Goal: Find specific page/section: Find specific page/section

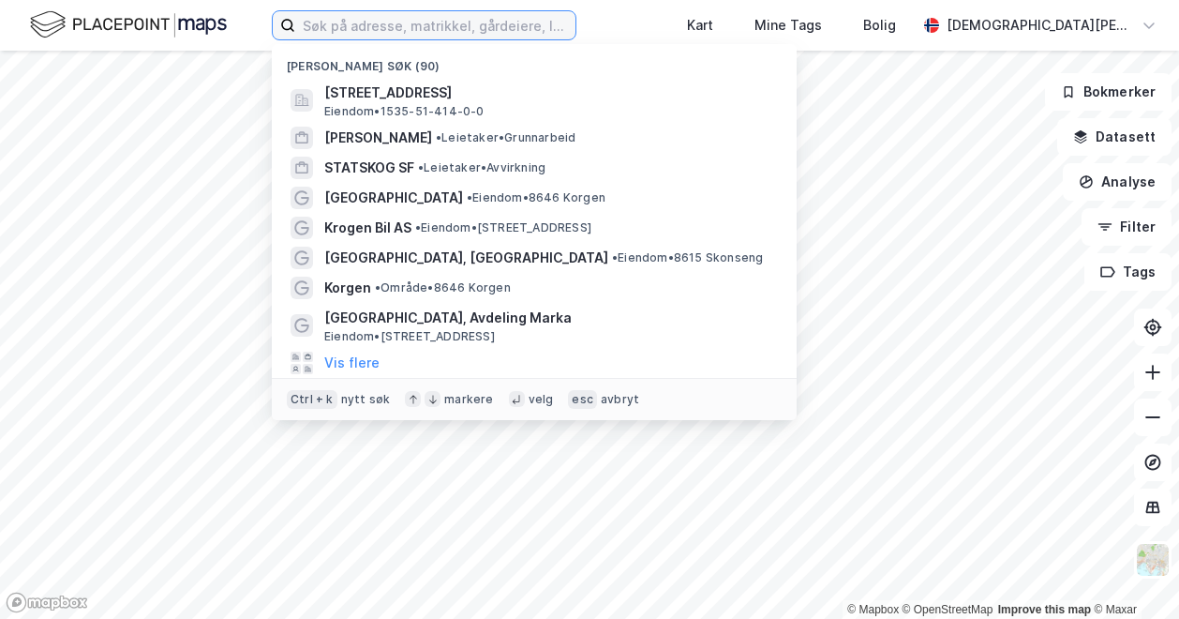
click at [459, 30] on input at bounding box center [435, 25] width 280 height 28
type input "korgen"
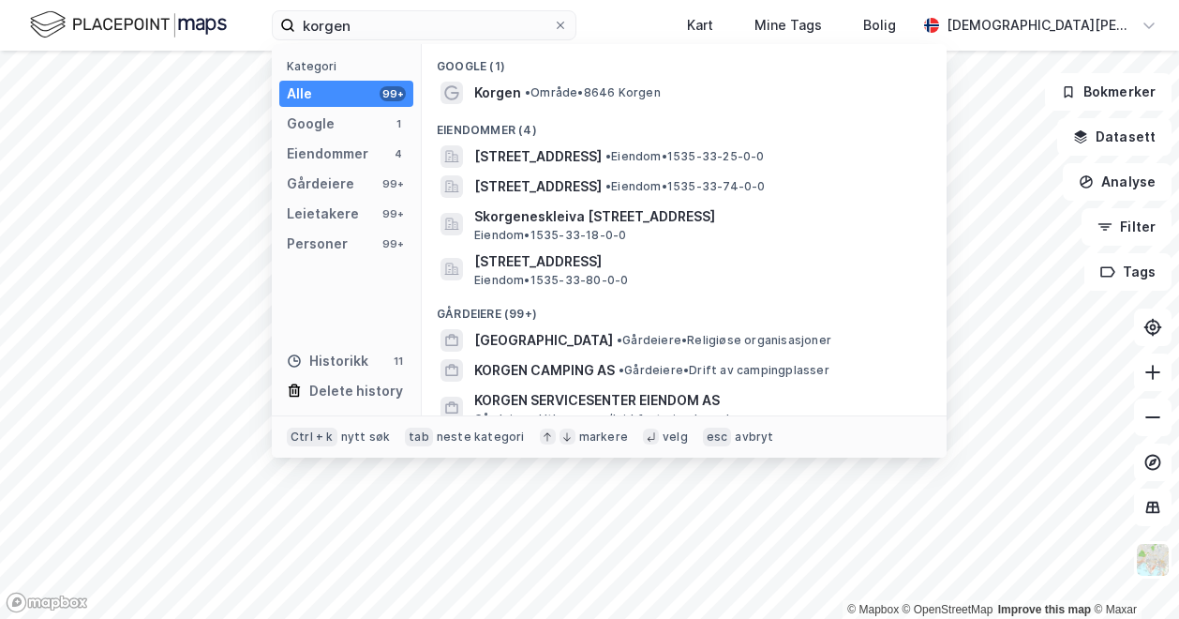
click at [531, 91] on span "•" at bounding box center [528, 92] width 6 height 14
